Goal: Task Accomplishment & Management: Use online tool/utility

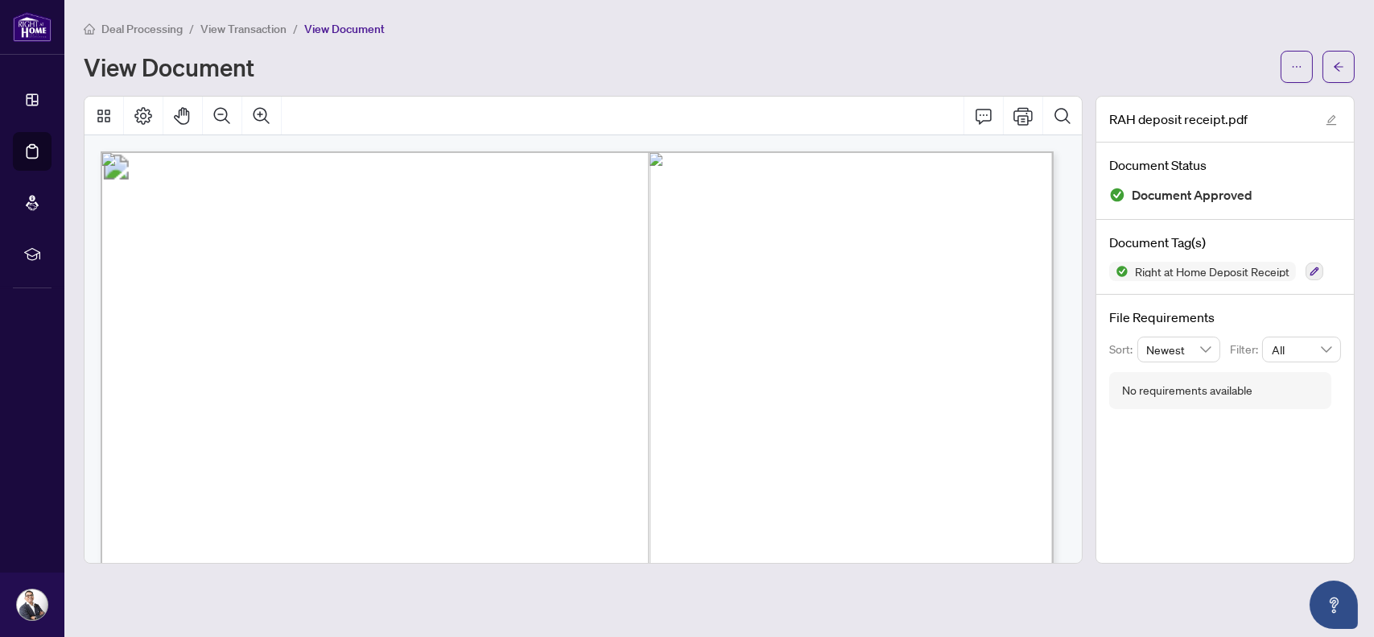
click at [1343, 60] on span "button" at bounding box center [1338, 67] width 11 height 26
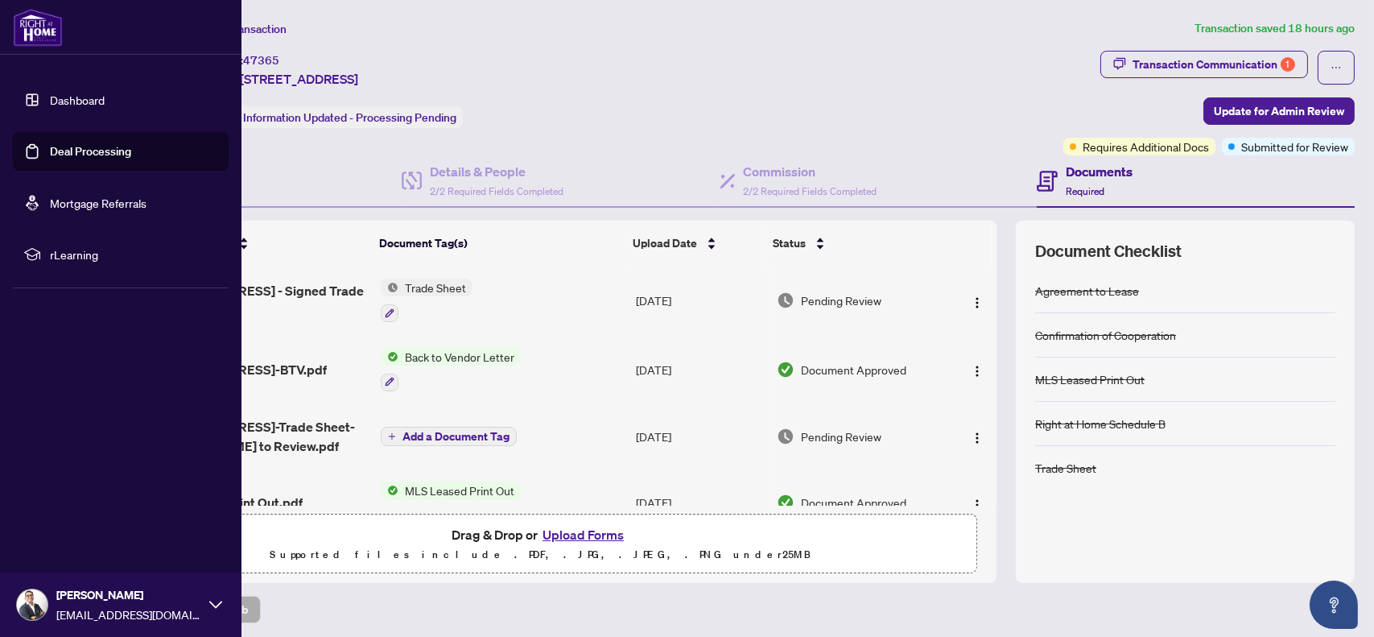
click at [50, 151] on link "Deal Processing" at bounding box center [90, 151] width 81 height 14
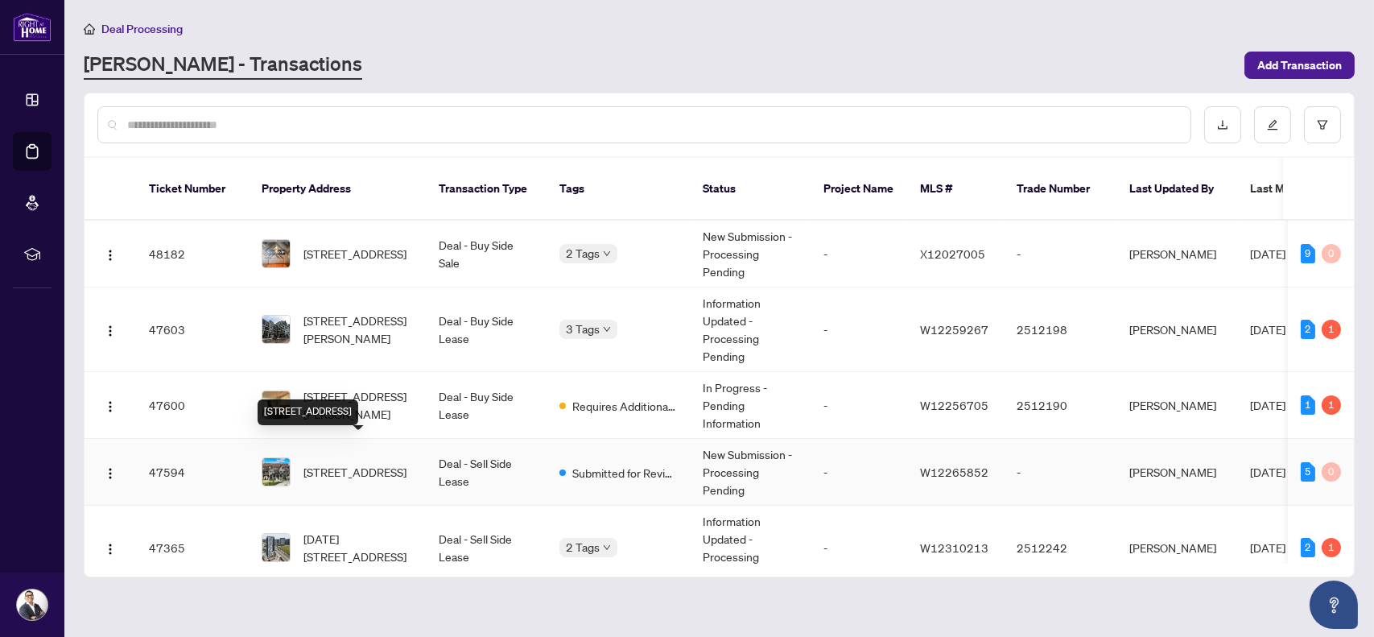
click at [363, 463] on span "[STREET_ADDRESS]" at bounding box center [354, 472] width 103 height 18
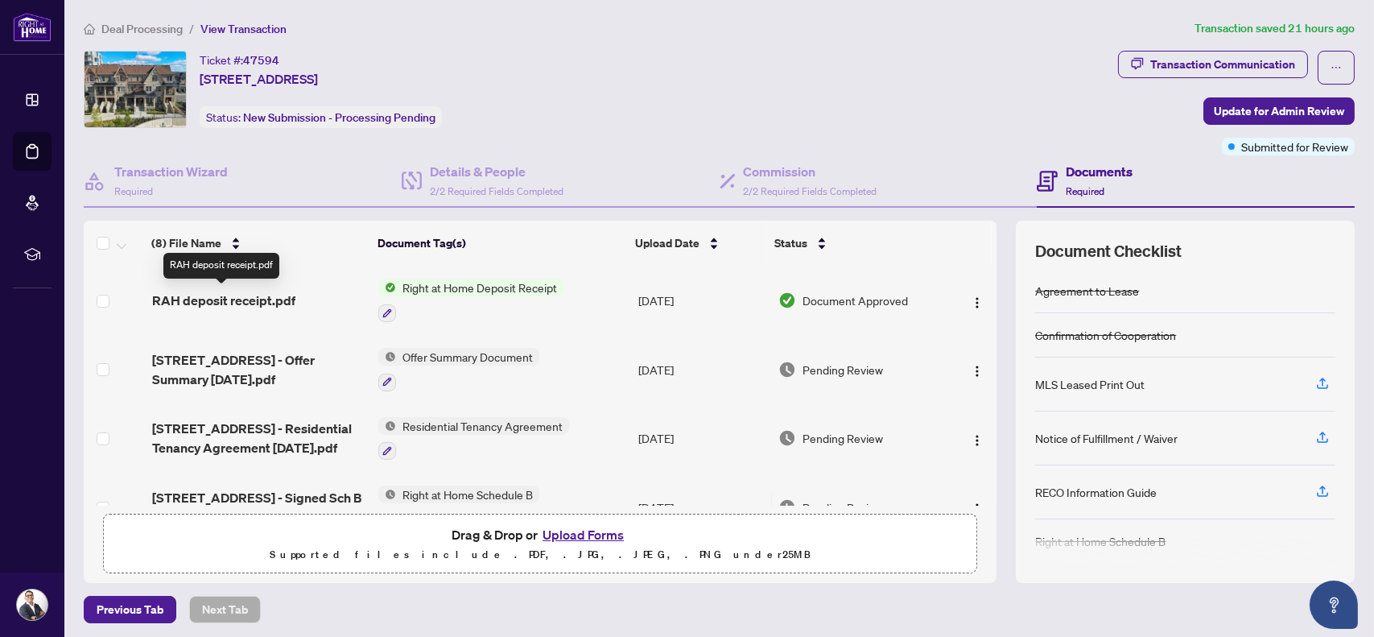
click at [270, 293] on span "RAH deposit receipt.pdf" at bounding box center [223, 300] width 143 height 19
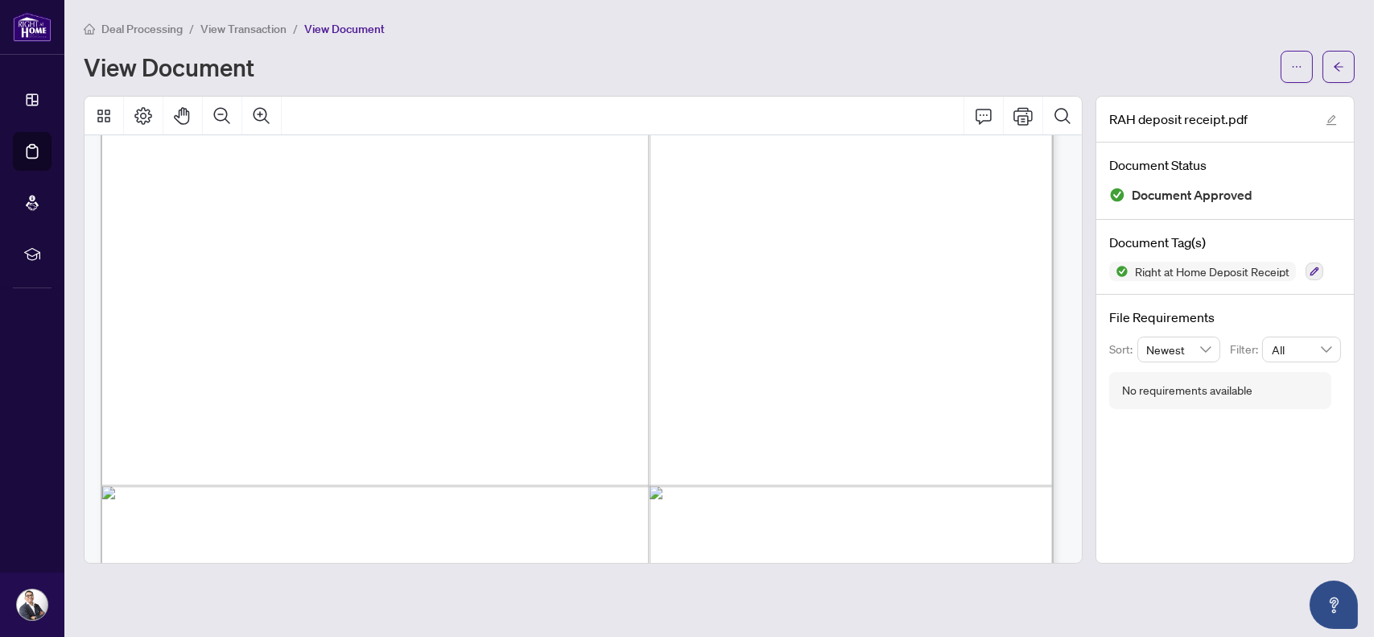
scroll to position [188, 0]
click at [1021, 113] on button "Print" at bounding box center [1023, 116] width 39 height 39
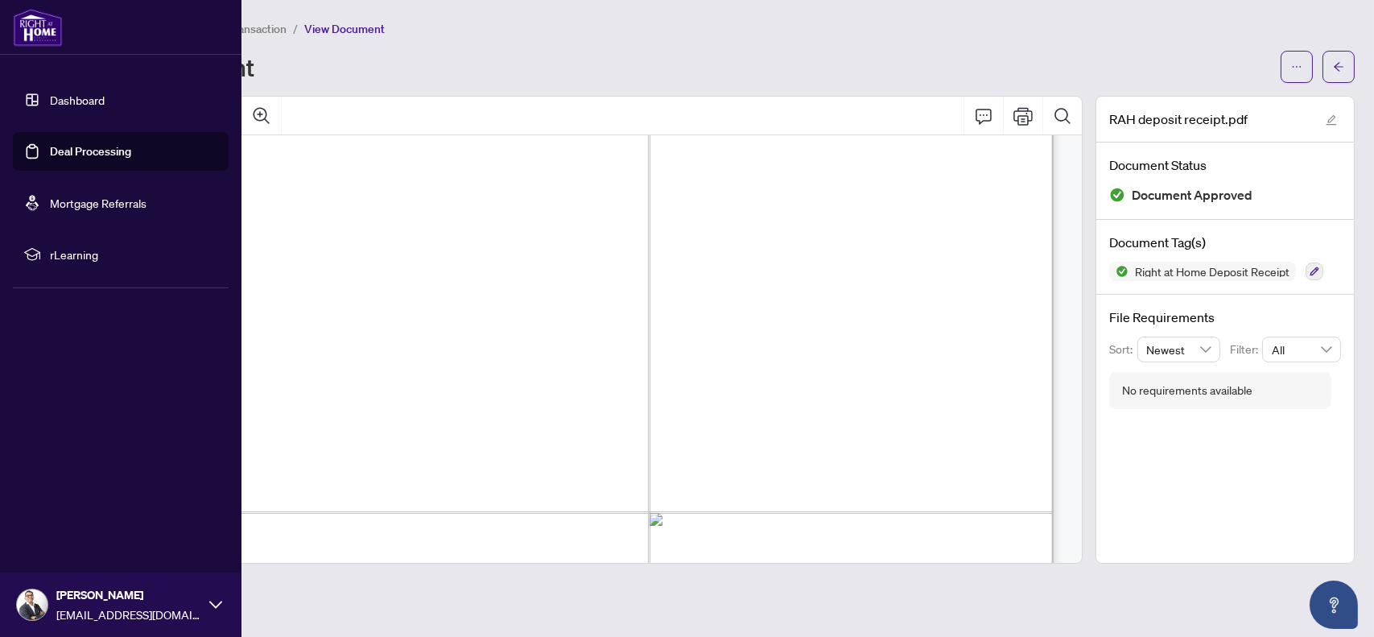
click at [50, 151] on link "Deal Processing" at bounding box center [90, 151] width 81 height 14
